Goal: Find specific page/section: Find specific page/section

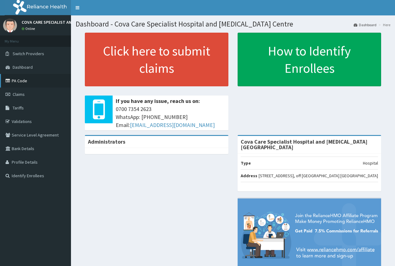
click at [39, 83] on link "PA Code" at bounding box center [35, 81] width 71 height 14
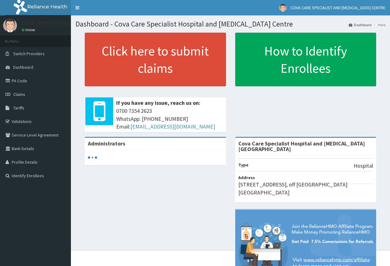
click at [27, 82] on link "PA Code" at bounding box center [35, 81] width 71 height 14
